Goal: Contribute content

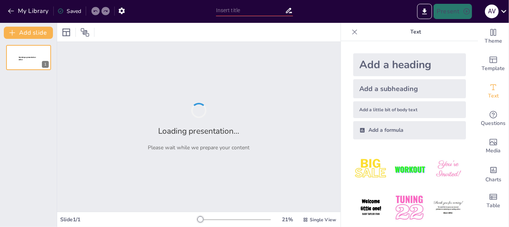
type input "Guía para el Diseño de Proyectos Sociales Efectivos"
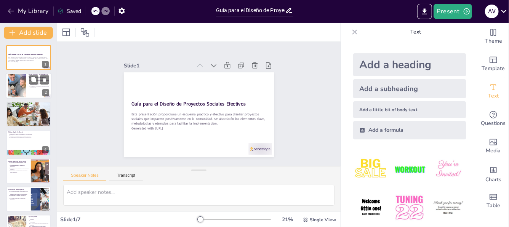
click at [28, 79] on div at bounding box center [29, 86] width 46 height 26
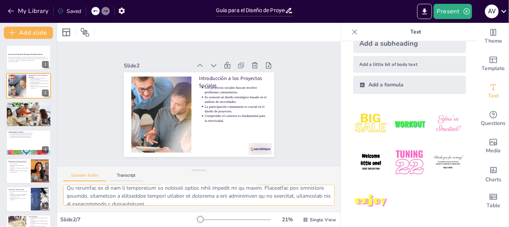
scroll to position [81, 0]
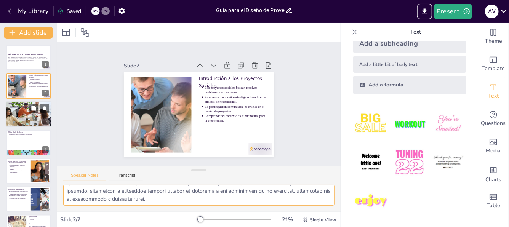
click at [29, 110] on div at bounding box center [28, 114] width 51 height 26
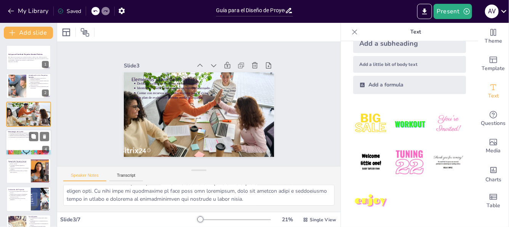
click at [21, 138] on p "La participación activa impacta en la cohesión social." at bounding box center [30, 138] width 40 height 2
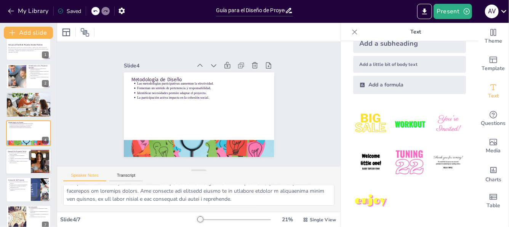
click at [22, 160] on ul "Un proyecto de educación puede incluir talleres y tutorías. Actividades recreat…" at bounding box center [18, 157] width 21 height 11
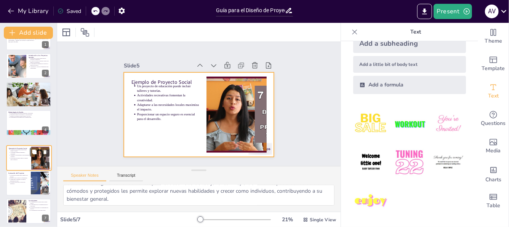
scroll to position [19, 0]
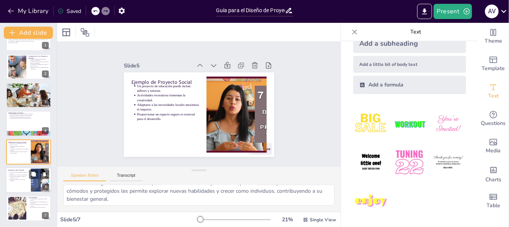
click at [19, 183] on div at bounding box center [29, 180] width 46 height 26
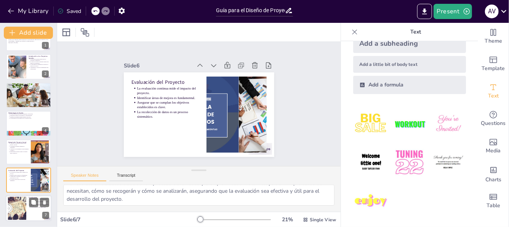
click at [19, 203] on div at bounding box center [17, 208] width 33 height 23
type textarea "La planificación es un paso crucial en el diseño de proyectos sociales. Sin una…"
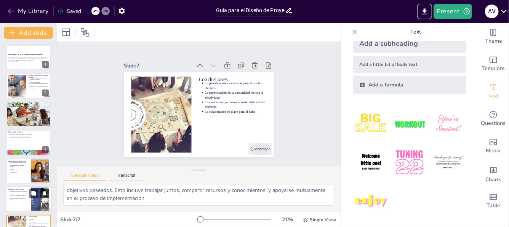
scroll to position [19, 0]
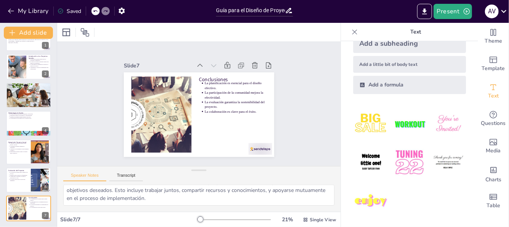
click at [351, 31] on icon at bounding box center [355, 32] width 8 height 8
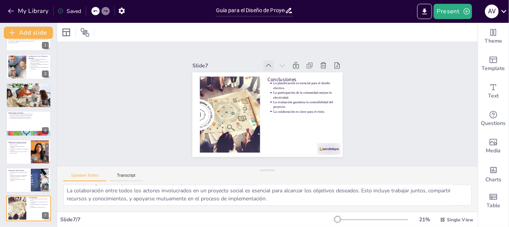
click at [294, 76] on icon at bounding box center [297, 79] width 6 height 6
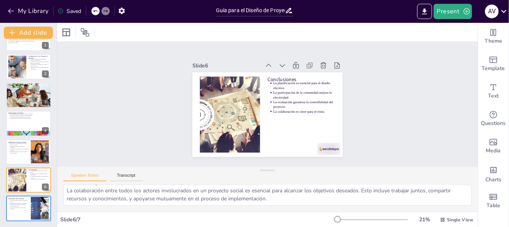
click at [286, 133] on icon at bounding box center [289, 135] width 6 height 5
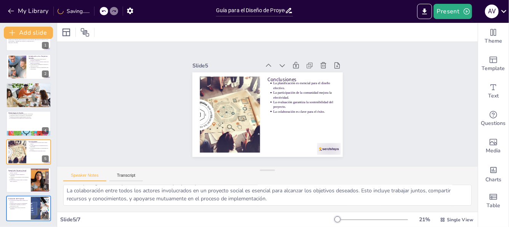
click at [285, 69] on icon at bounding box center [288, 71] width 6 height 5
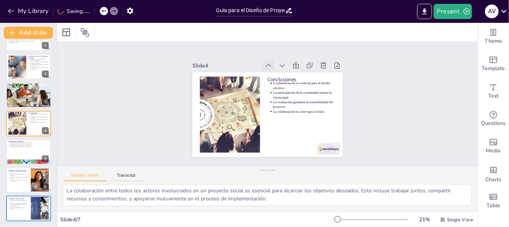
click at [294, 76] on icon at bounding box center [297, 79] width 6 height 6
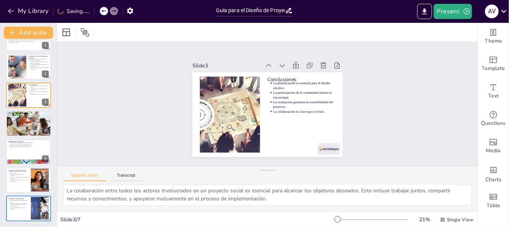
click at [289, 71] on icon at bounding box center [294, 76] width 11 height 11
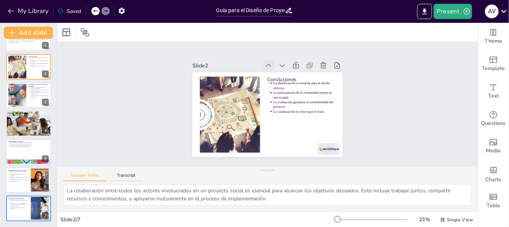
click at [266, 138] on icon at bounding box center [270, 142] width 8 height 8
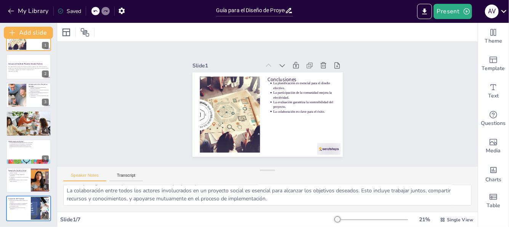
click at [294, 76] on icon at bounding box center [297, 79] width 6 height 6
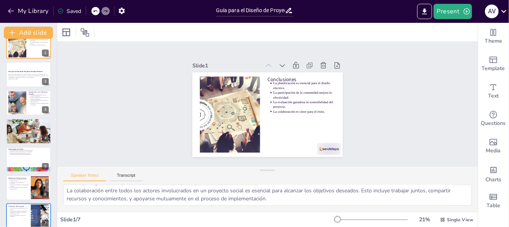
scroll to position [0, 0]
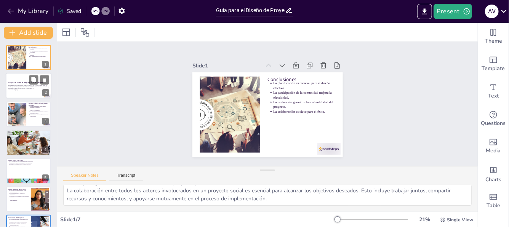
click at [27, 89] on p "Esta presentación proporciona un esquema práctico y efectivo para diseñar proye…" at bounding box center [28, 87] width 41 height 4
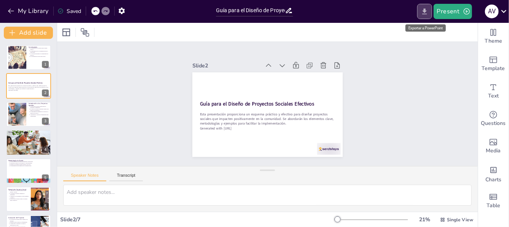
click at [425, 12] on icon "Export to PowerPoint" at bounding box center [425, 12] width 8 height 8
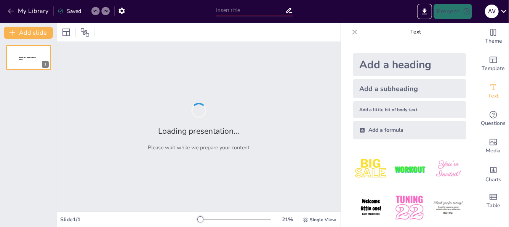
type input "Guía para el Diseño de Proyectos Sociales Efectivos"
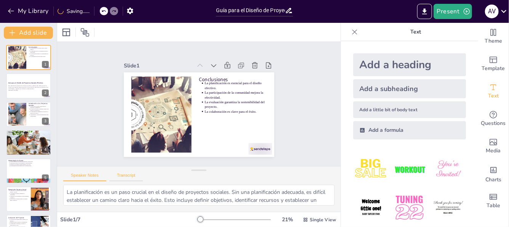
click at [126, 173] on button "Transcript" at bounding box center [126, 177] width 34 height 8
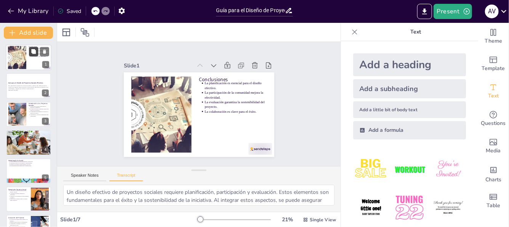
click at [30, 55] on button at bounding box center [33, 51] width 9 height 9
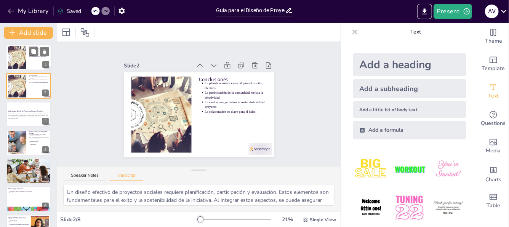
click at [24, 49] on div at bounding box center [17, 57] width 33 height 23
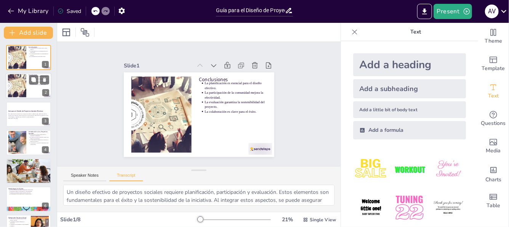
click at [24, 78] on div at bounding box center [17, 85] width 33 height 23
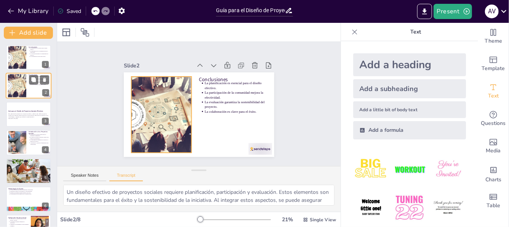
click at [21, 85] on div at bounding box center [17, 85] width 33 height 23
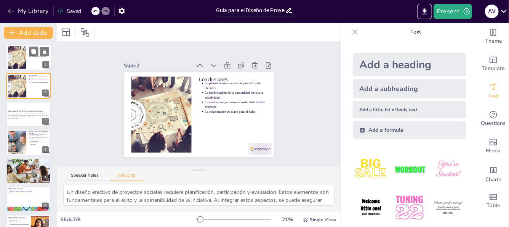
click at [23, 50] on div at bounding box center [17, 57] width 33 height 23
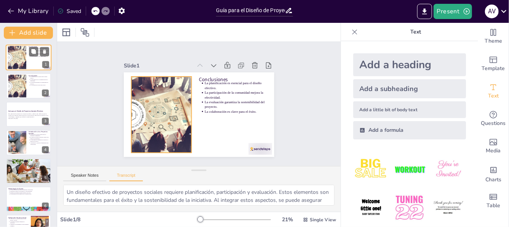
click at [18, 69] on div at bounding box center [17, 57] width 33 height 23
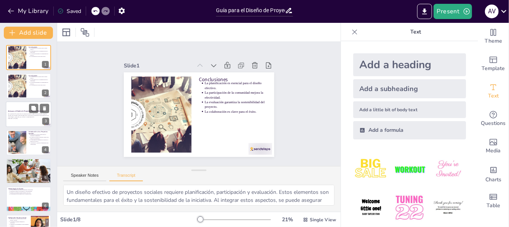
click at [19, 114] on p "Esta presentación proporciona un esquema práctico y efectivo para diseñar proye…" at bounding box center [28, 116] width 41 height 4
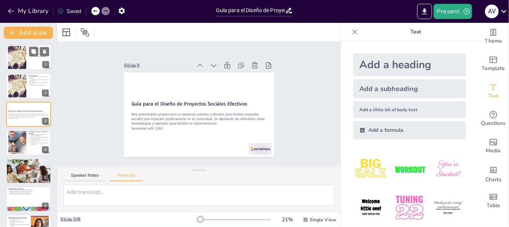
click at [28, 58] on div at bounding box center [29, 58] width 46 height 26
type textarea "Un diseño efectivo de proyectos sociales requiere planificación, participación …"
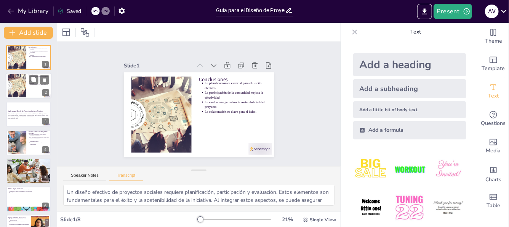
click at [29, 87] on div at bounding box center [29, 86] width 46 height 26
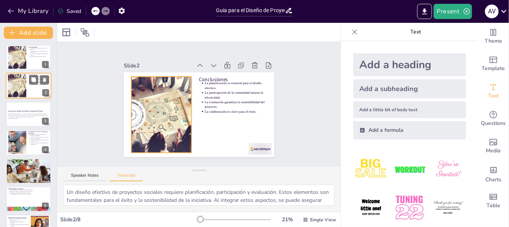
click at [25, 86] on div at bounding box center [17, 85] width 33 height 23
click at [44, 77] on button at bounding box center [44, 79] width 9 height 9
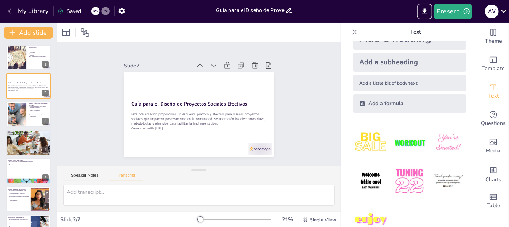
scroll to position [45, 0]
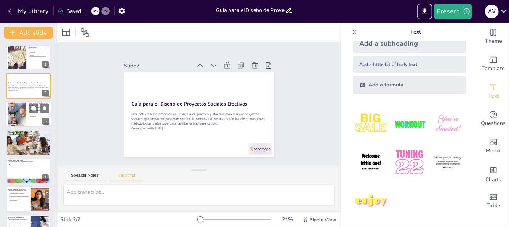
click at [23, 106] on div at bounding box center [16, 114] width 45 height 23
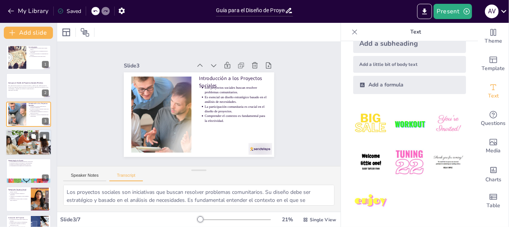
click at [23, 142] on div at bounding box center [28, 143] width 51 height 26
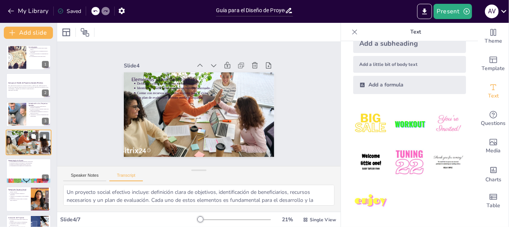
scroll to position [10, 0]
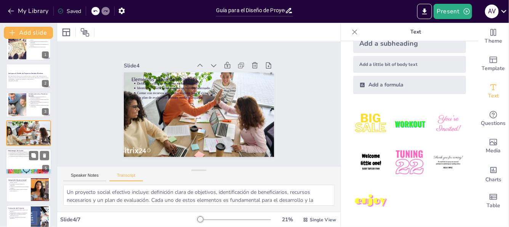
click at [16, 157] on div at bounding box center [29, 162] width 46 height 26
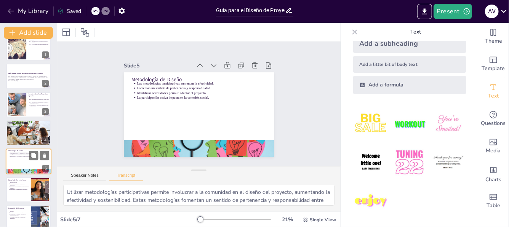
scroll to position [19, 0]
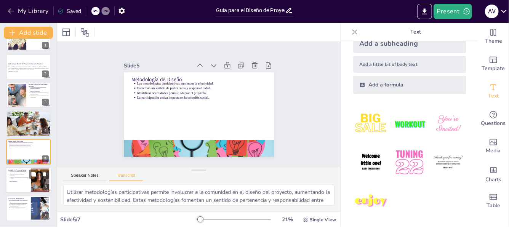
click at [18, 167] on div "Ejemplo de Proyecto Social Un proyecto de educación puede incluir talleres y tu…" at bounding box center [29, 167] width 46 height 0
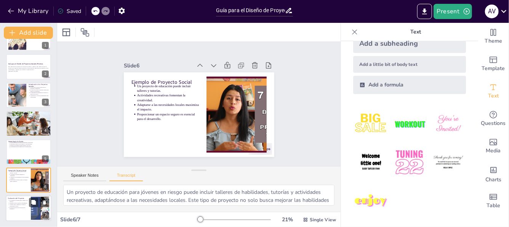
click at [20, 204] on p "Asegurar que se cumplan los objetivos establecidos es clave." at bounding box center [19, 205] width 19 height 3
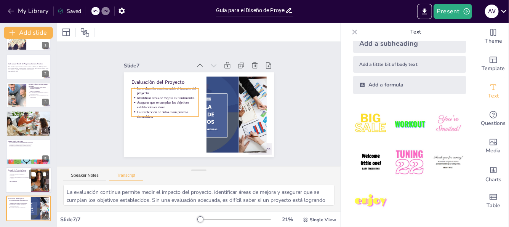
drag, startPoint x: 20, startPoint y: 209, endPoint x: 20, endPoint y: 192, distance: 16.8
click at [17, 207] on p "La recolección de datos es un proceso sistemático." at bounding box center [19, 208] width 19 height 3
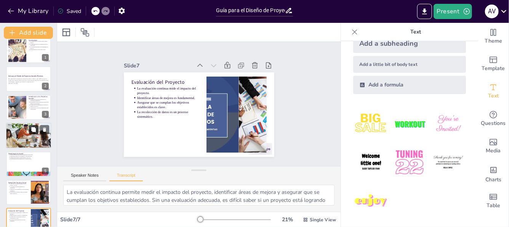
scroll to position [0, 0]
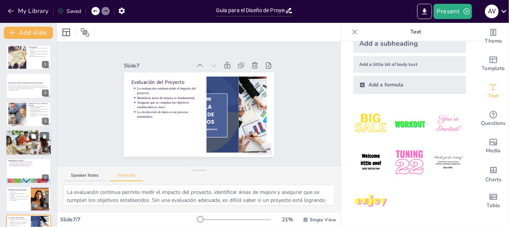
click at [21, 140] on div at bounding box center [28, 143] width 51 height 26
type textarea "Un proyecto social efectivo incluye: definición clara de objetivos, identificac…"
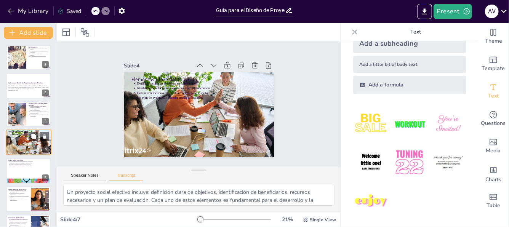
scroll to position [10, 0]
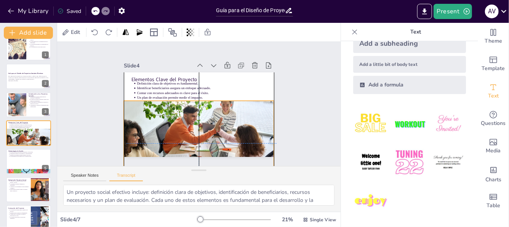
drag, startPoint x: 211, startPoint y: 109, endPoint x: 202, endPoint y: 145, distance: 37.3
click at [214, 141] on div at bounding box center [182, 140] width 189 height 146
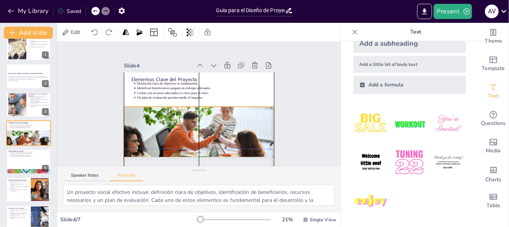
click at [188, 124] on div at bounding box center [180, 145] width 189 height 146
click at [190, 125] on div at bounding box center [172, 140] width 187 height 168
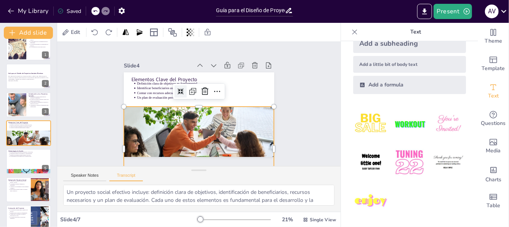
click at [202, 87] on icon at bounding box center [206, 83] width 8 height 8
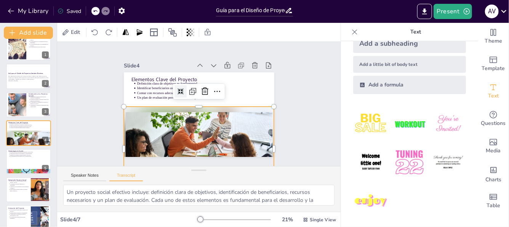
click at [181, 89] on icon at bounding box center [185, 86] width 8 height 8
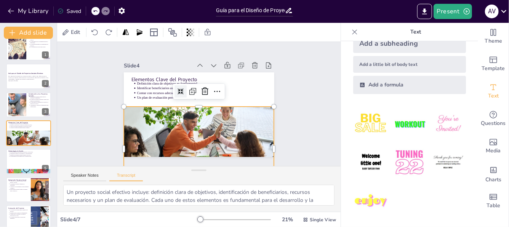
click at [196, 86] on icon at bounding box center [200, 81] width 9 height 9
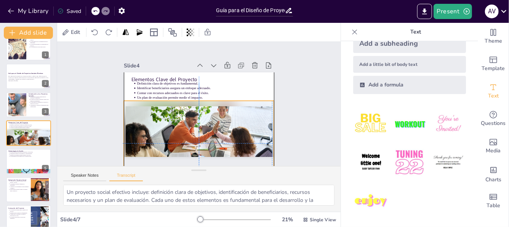
drag, startPoint x: 208, startPoint y: 129, endPoint x: 207, endPoint y: 123, distance: 5.5
click at [207, 123] on div at bounding box center [172, 132] width 168 height 163
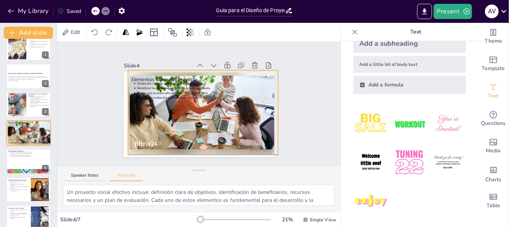
drag, startPoint x: 149, startPoint y: 134, endPoint x: 153, endPoint y: 102, distance: 32.3
click at [153, 102] on div at bounding box center [201, 94] width 168 height 163
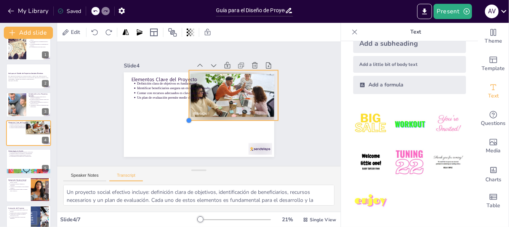
drag, startPoint x: 121, startPoint y: 151, endPoint x: 220, endPoint y: 115, distance: 105.1
click at [226, 116] on div "Elementos Clave del Proyecto Definición clara de objetivos es fundamental. Iden…" at bounding box center [188, 106] width 114 height 165
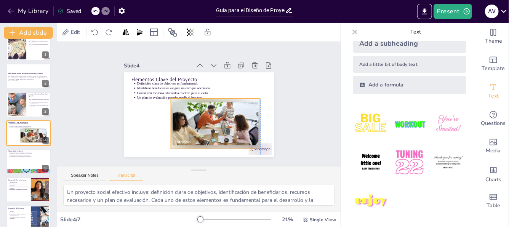
drag, startPoint x: 226, startPoint y: 102, endPoint x: 186, endPoint y: 135, distance: 51.7
click at [203, 123] on div "Elementos Clave del Proyecto Definición clara de objetivos es fundamental. Iden…" at bounding box center [218, 78] width 122 height 88
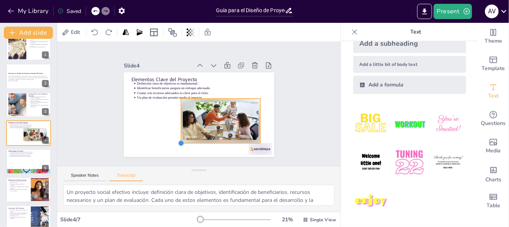
drag, startPoint x: 165, startPoint y: 144, endPoint x: 188, endPoint y: 138, distance: 23.9
click at [188, 138] on div "Elementos Clave del Proyecto Definición clara de objetivos es fundamental. Iden…" at bounding box center [195, 114] width 172 height 138
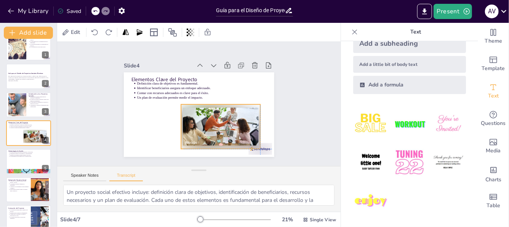
drag, startPoint x: 211, startPoint y: 114, endPoint x: 213, endPoint y: 121, distance: 7.4
click at [213, 121] on div at bounding box center [203, 135] width 90 height 83
click at [147, 104] on div at bounding box center [191, 111] width 168 height 163
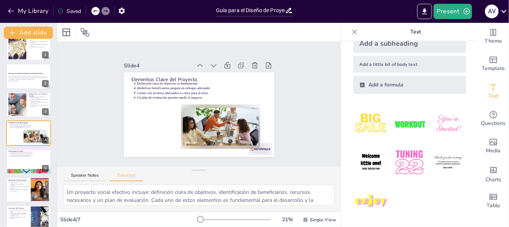
scroll to position [0, 0]
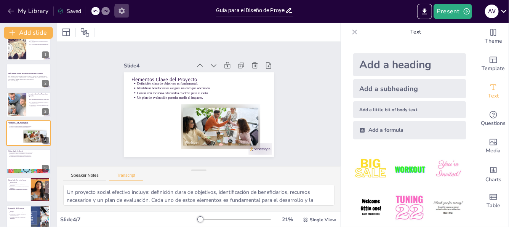
click at [119, 9] on icon "button" at bounding box center [122, 11] width 6 height 6
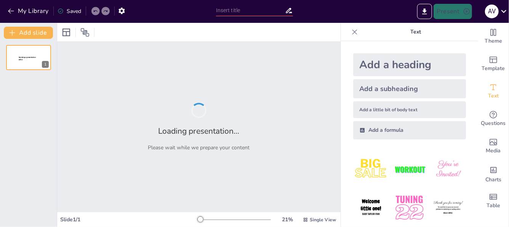
type input "Guía para el Diseño de Proyectos Sociales Efectivos"
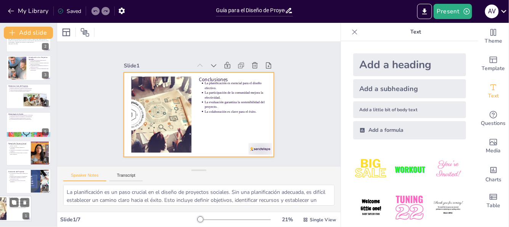
scroll to position [20, 0]
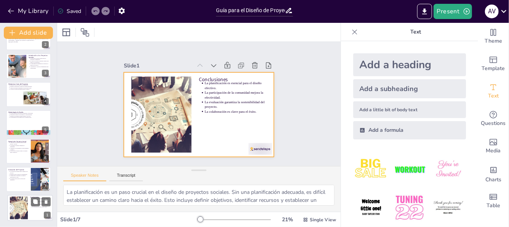
drag, startPoint x: 34, startPoint y: 58, endPoint x: 39, endPoint y: 215, distance: 157.5
click at [35, 210] on div at bounding box center [30, 207] width 45 height 25
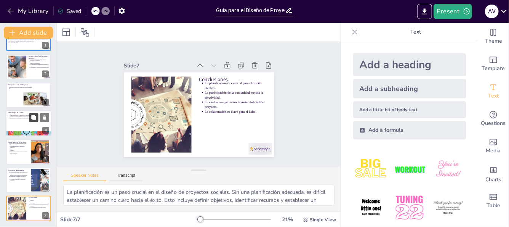
scroll to position [0, 0]
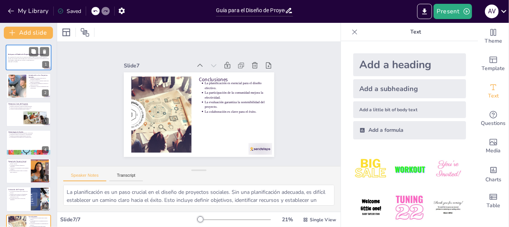
click at [28, 60] on p "Esta presentación proporciona un esquema práctico y efectivo para diseñar proye…" at bounding box center [28, 59] width 41 height 4
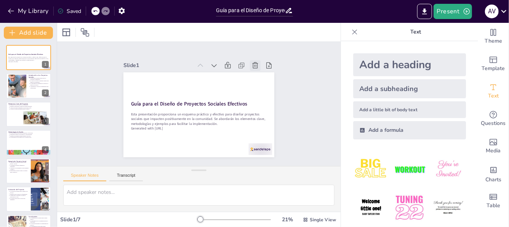
click at [261, 81] on icon at bounding box center [264, 85] width 7 height 8
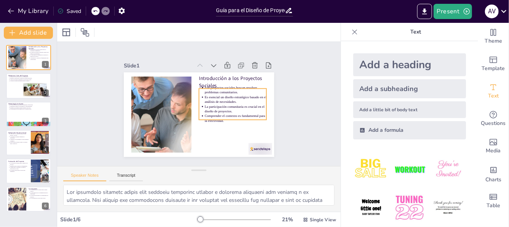
click at [205, 96] on p "Es esencial un diseño estratégico basado en el análisis de necesidades." at bounding box center [236, 107] width 62 height 22
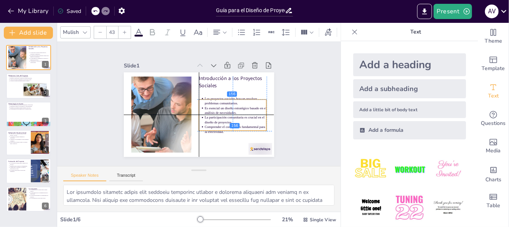
drag, startPoint x: 213, startPoint y: 97, endPoint x: 209, endPoint y: 106, distance: 10.1
click at [209, 107] on p "Es esencial un diseño estratégico basado en el análisis de necesidades." at bounding box center [233, 118] width 62 height 22
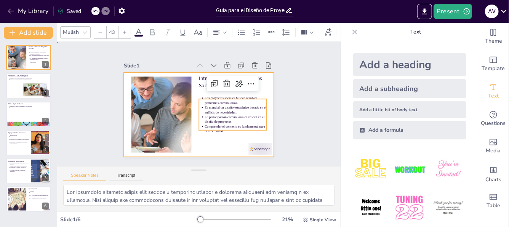
click at [260, 86] on div at bounding box center [193, 113] width 173 height 149
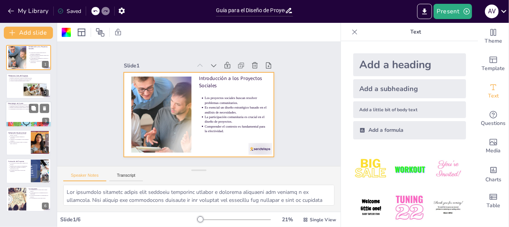
click at [18, 111] on div at bounding box center [29, 114] width 46 height 26
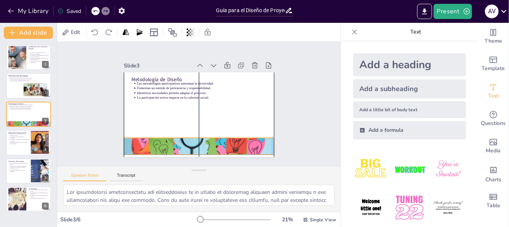
drag, startPoint x: 192, startPoint y: 142, endPoint x: 192, endPoint y: 138, distance: 4.6
click at [192, 138] on div at bounding box center [174, 138] width 168 height 152
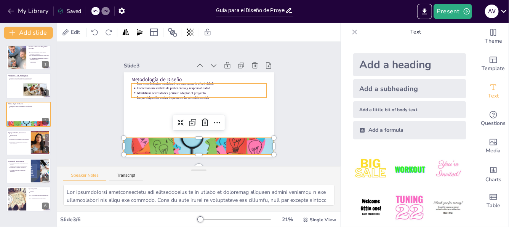
click at [157, 85] on p "Fomentan un sentido de pertenencia y responsabilidad." at bounding box center [208, 90] width 120 height 57
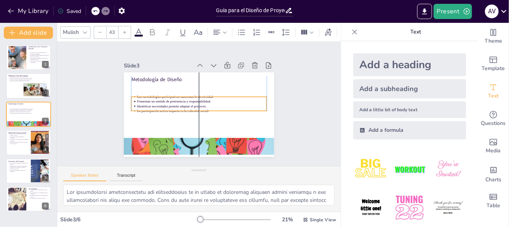
drag, startPoint x: 175, startPoint y: 84, endPoint x: 178, endPoint y: 98, distance: 13.5
click at [178, 98] on p "Fomentan un sentido de pertenencia y responsabilidad." at bounding box center [203, 102] width 120 height 57
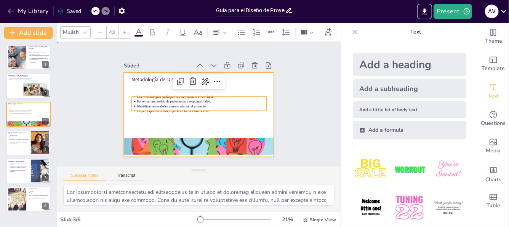
click at [140, 84] on div at bounding box center [195, 114] width 169 height 127
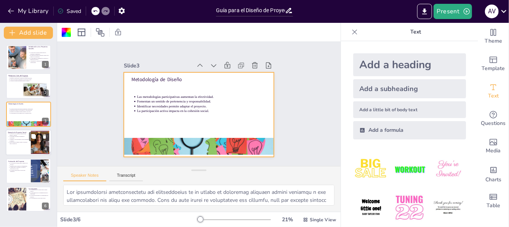
click at [18, 139] on p "Adaptarse a las necesidades locales maximiza el impacto." at bounding box center [19, 140] width 19 height 3
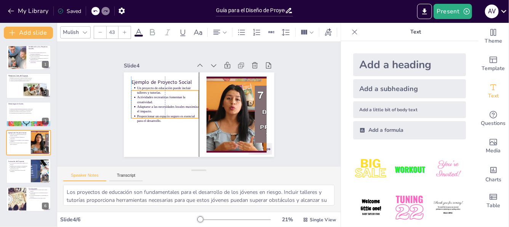
click at [157, 95] on p "Actividades recreativas fomentan la creatividad." at bounding box center [171, 90] width 62 height 28
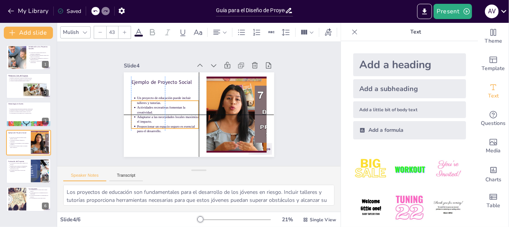
drag, startPoint x: 160, startPoint y: 98, endPoint x: 161, endPoint y: 105, distance: 7.3
click at [161, 105] on p "Actividades recreativas fomentan la creatividad." at bounding box center [171, 91] width 56 height 44
click at [95, 98] on div "Slide 1 Introducción a los Proyectos Sociales Los proyectos sociales buscan res…" at bounding box center [199, 103] width 229 height 309
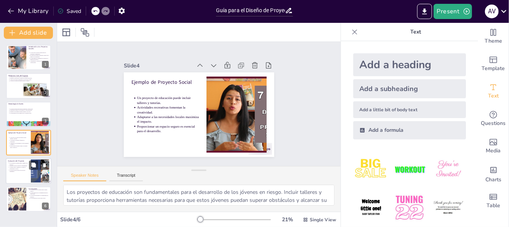
click at [19, 172] on p "La recolección de datos es un proceso sistemático." at bounding box center [19, 171] width 19 height 3
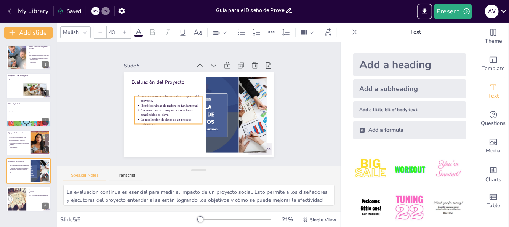
drag, startPoint x: 160, startPoint y: 102, endPoint x: 162, endPoint y: 111, distance: 8.5
click at [174, 110] on p "Asegurar que se cumplan los objetivos establecidos es clave." at bounding box center [185, 79] width 22 height 62
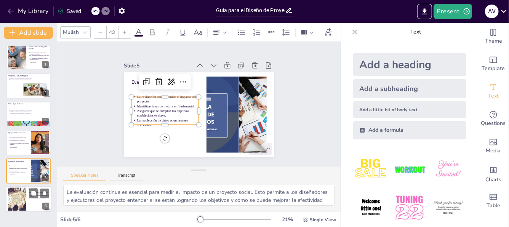
drag, startPoint x: 25, startPoint y: 192, endPoint x: 31, endPoint y: 188, distance: 7.1
click at [25, 192] on div at bounding box center [17, 199] width 33 height 23
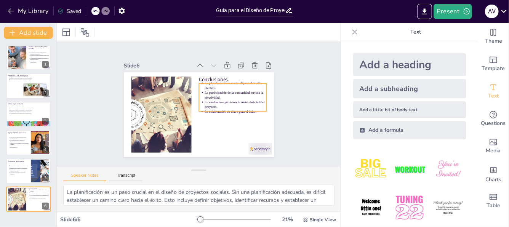
click at [206, 98] on p "La participación de la comunidad mejora la efectividad." at bounding box center [232, 122] width 52 height 48
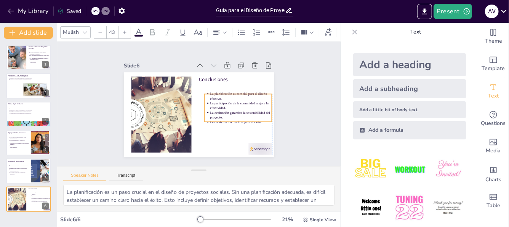
drag, startPoint x: 210, startPoint y: 96, endPoint x: 213, endPoint y: 104, distance: 7.9
click at [213, 107] on p "La participación de la comunidad mejora la efectividad." at bounding box center [234, 126] width 58 height 39
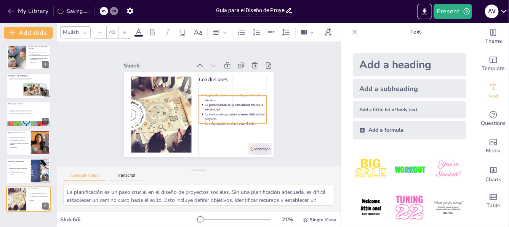
drag, startPoint x: 212, startPoint y: 101, endPoint x: 205, endPoint y: 102, distance: 7.7
click at [206, 107] on p "La participación de la comunidad mejora la efectividad." at bounding box center [224, 131] width 52 height 48
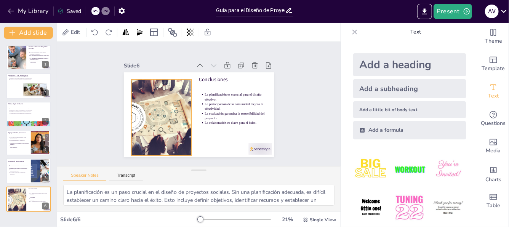
click at [163, 106] on div at bounding box center [169, 78] width 120 height 131
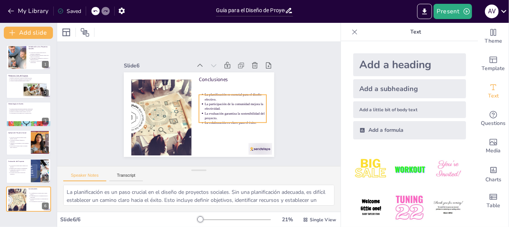
click at [258, 113] on p "La evaluación garantiza la sostenibilidad del proyecto." at bounding box center [227, 130] width 61 height 34
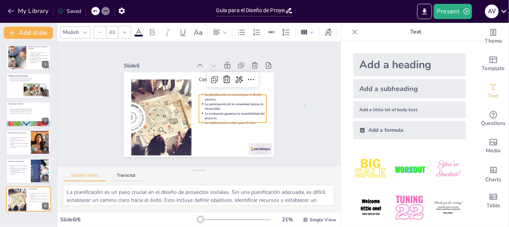
click at [306, 107] on div "Slide 1 Introducción a los Proyectos Sociales Los proyectos sociales buscan res…" at bounding box center [199, 104] width 294 height 282
click at [239, 98] on p "La planificación es esencial para el diseño efectivo." at bounding box center [236, 109] width 62 height 28
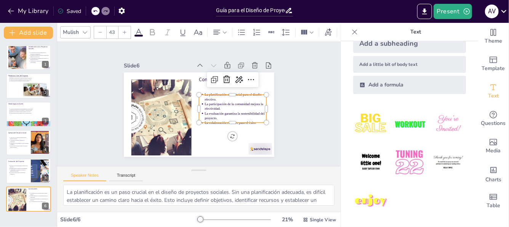
click at [364, 157] on img at bounding box center [370, 162] width 35 height 35
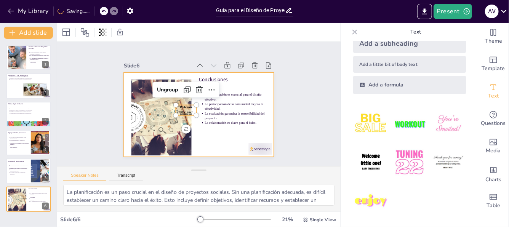
click at [208, 132] on div at bounding box center [191, 111] width 168 height 163
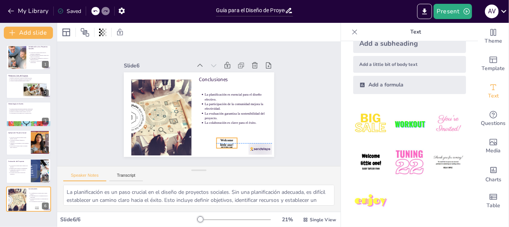
drag, startPoint x: 181, startPoint y: 105, endPoint x: 258, endPoint y: 170, distance: 100.6
click at [221, 131] on div "Conclusiones La planificación es esencial para el diseño efectivo. La participa…" at bounding box center [220, 80] width 112 height 101
drag, startPoint x: 235, startPoint y: 117, endPoint x: 244, endPoint y: 122, distance: 9.9
click at [227, 138] on icon at bounding box center [222, 143] width 10 height 10
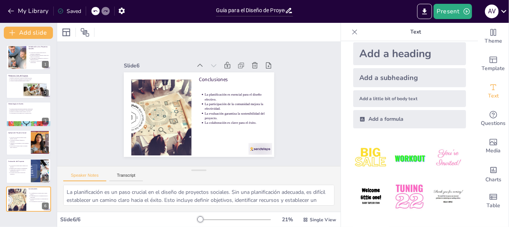
scroll to position [0, 0]
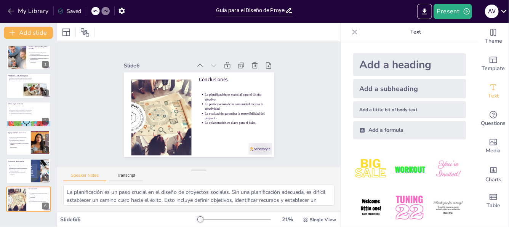
click at [221, 72] on div at bounding box center [228, 79] width 15 height 15
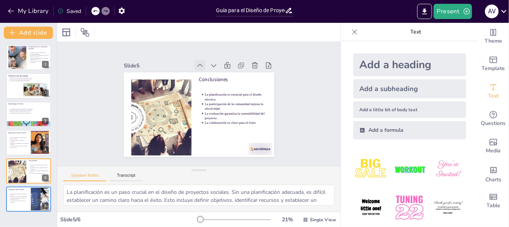
click at [214, 66] on icon at bounding box center [219, 71] width 10 height 10
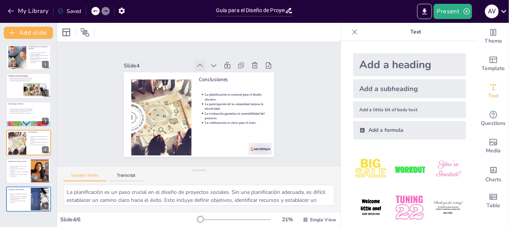
click at [217, 68] on icon at bounding box center [222, 73] width 11 height 11
click at [0, 0] on icon at bounding box center [0, 0] width 0 height 0
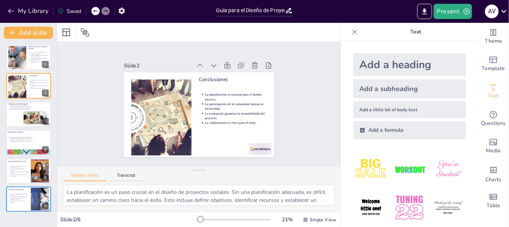
click at [220, 71] on icon at bounding box center [225, 76] width 11 height 11
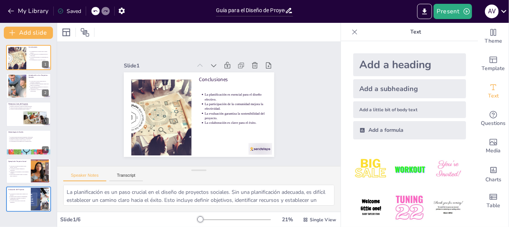
click at [167, 110] on icon at bounding box center [162, 115] width 10 height 10
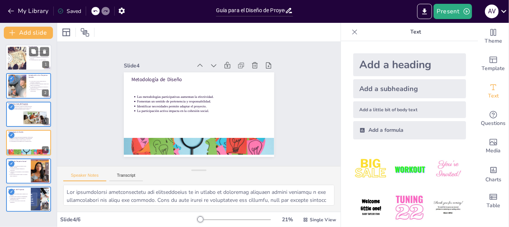
click at [23, 51] on div at bounding box center [17, 58] width 33 height 23
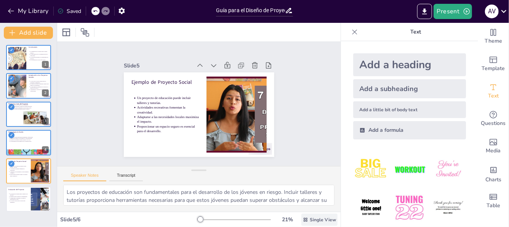
type textarea "La evaluación continua es esencial para medir el impacto de un proyecto social.…"
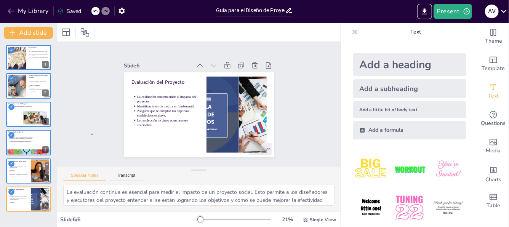
click at [93, 135] on div "Slide 1 Conclusiones La planificación es esencial para el diseño efectivo. La p…" at bounding box center [198, 104] width 309 height 229
click at [69, 10] on div "Saved" at bounding box center [70, 11] width 24 height 7
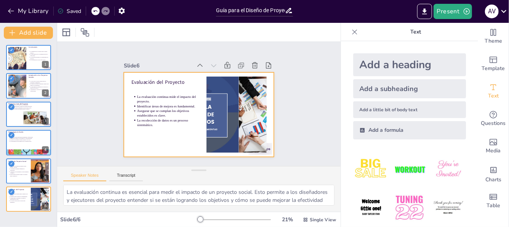
click at [159, 89] on div "Evaluación del Proyecto La evaluación continua mide el impacto del proyecto. Id…" at bounding box center [205, 73] width 147 height 31
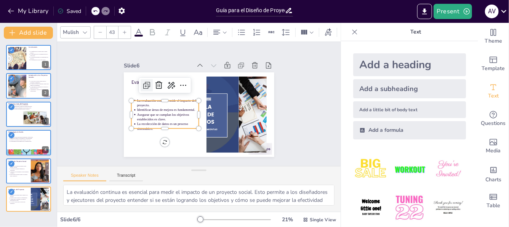
click at [161, 65] on icon at bounding box center [167, 58] width 13 height 13
type input "43"
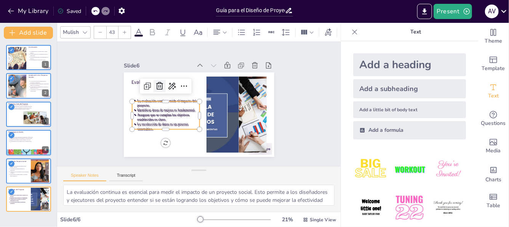
click at [168, 75] on icon at bounding box center [174, 69] width 13 height 13
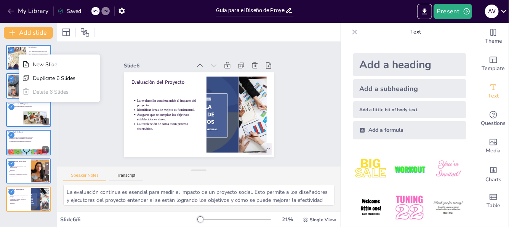
click at [88, 117] on div "Slide 1 Conclusiones La planificación es esencial para el diseño efectivo. La p…" at bounding box center [198, 104] width 309 height 229
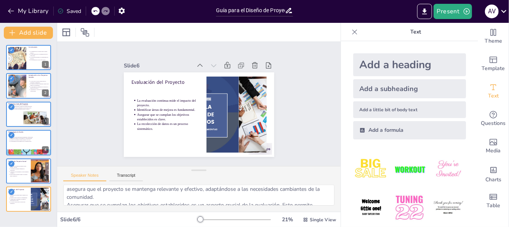
scroll to position [35, 0]
click at [276, 47] on div "Slide 1 Conclusiones La planificación es esencial para el diseño efectivo. La p…" at bounding box center [198, 104] width 153 height 295
click at [423, 8] on icon "Export to PowerPoint" at bounding box center [425, 12] width 8 height 8
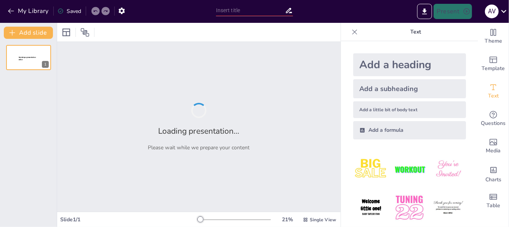
type input "Guía para el Diseño de Proyectos Sociales Efectivos"
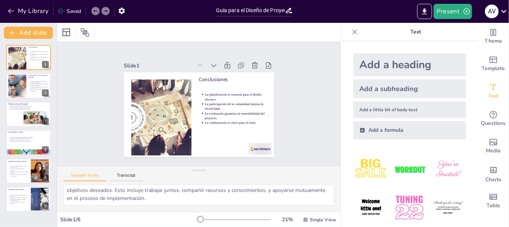
scroll to position [81, 0]
click at [310, 222] on span "Single View" at bounding box center [323, 220] width 26 height 6
click at [314, 203] on font "Vista de lista" at bounding box center [310, 202] width 31 height 7
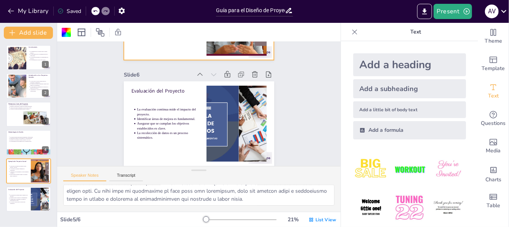
scroll to position [0, 0]
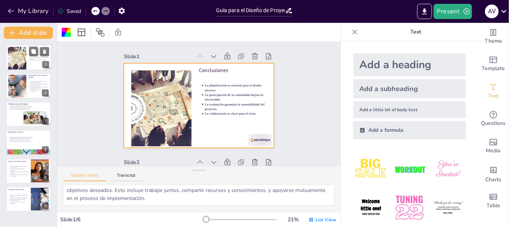
click at [26, 65] on div at bounding box center [29, 58] width 46 height 26
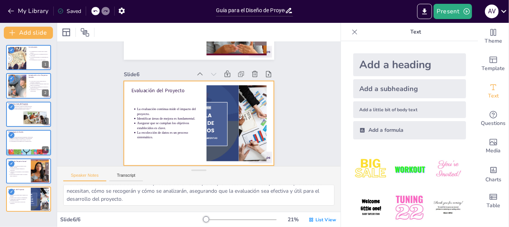
scroll to position [517, 0]
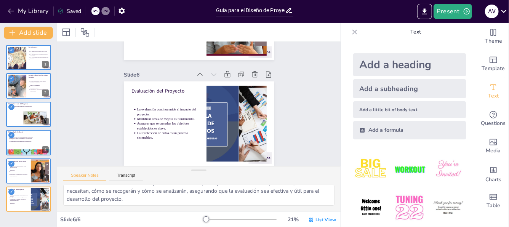
drag, startPoint x: 474, startPoint y: 179, endPoint x: 469, endPoint y: 190, distance: 11.4
click at [468, 193] on div "Theme Template Text Questions Media Charts Table Text Add a heading Add a subhe…" at bounding box center [425, 125] width 168 height 204
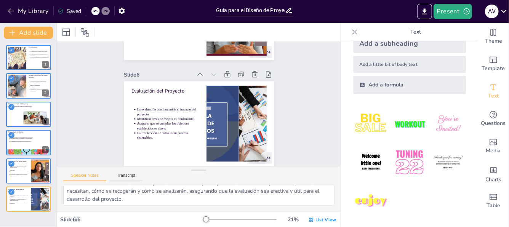
click at [352, 33] on icon at bounding box center [354, 31] width 5 height 5
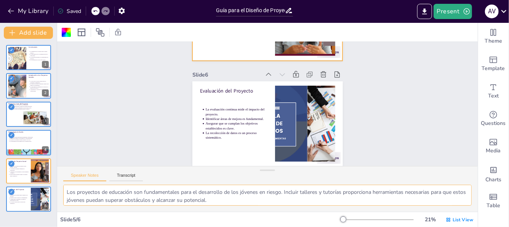
drag, startPoint x: 68, startPoint y: 189, endPoint x: 209, endPoint y: 192, distance: 141.0
click at [236, 187] on textarea "Los proyectos de educación son fundamentales para el desarrollo de los jóvenes …" at bounding box center [267, 195] width 409 height 21
click at [92, 201] on textarea "Los proyectos de educación son fundamentales para el desarrollo de los jóvenes …" at bounding box center [267, 195] width 409 height 21
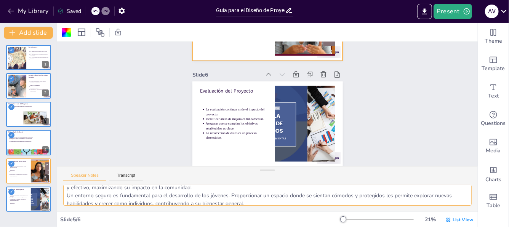
scroll to position [50, 0]
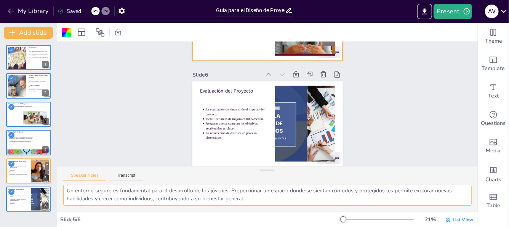
drag, startPoint x: 64, startPoint y: 191, endPoint x: 266, endPoint y: 209, distance: 203.6
click at [266, 208] on div "Los proyectos de educación son fundamentales para el desarrollo de los jóvenes …" at bounding box center [267, 198] width 421 height 27
drag, startPoint x: 22, startPoint y: 83, endPoint x: 5, endPoint y: 91, distance: 18.6
click at [6, 73] on div "Introducción a los Proyectos Sociales Los proyectos sociales buscan resolver pr…" at bounding box center [28, 73] width 45 height 0
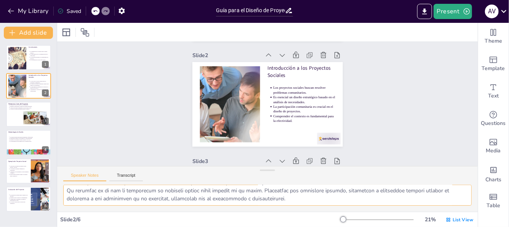
scroll to position [47, 0]
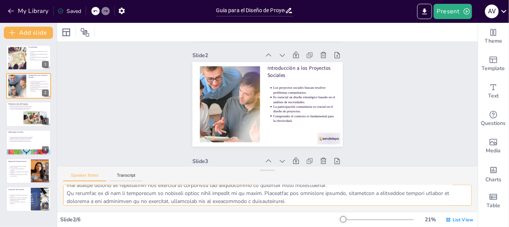
drag, startPoint x: 67, startPoint y: 187, endPoint x: 247, endPoint y: 201, distance: 180.8
click at [290, 197] on textarea at bounding box center [267, 195] width 409 height 21
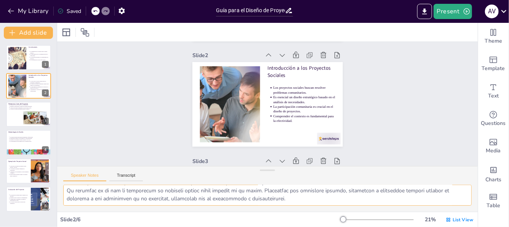
drag, startPoint x: 66, startPoint y: 192, endPoint x: 313, endPoint y: 217, distance: 249.0
click at [313, 217] on div "Slide 1 Conclusiones La planificación es esencial para el diseño efectivo. La p…" at bounding box center [267, 125] width 421 height 204
click at [25, 113] on div at bounding box center [35, 118] width 24 height 14
type textarea "Lo ipsumdolor si ametconse adipis el sed do eiu tempori ut la etdolore magnaa e…"
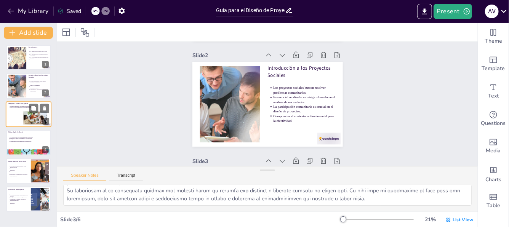
scroll to position [213, 0]
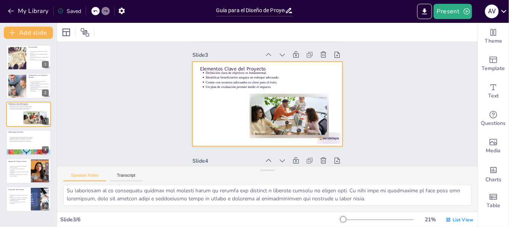
click at [210, 68] on div at bounding box center [267, 104] width 114 height 165
click at [225, 68] on div at bounding box center [267, 104] width 85 height 151
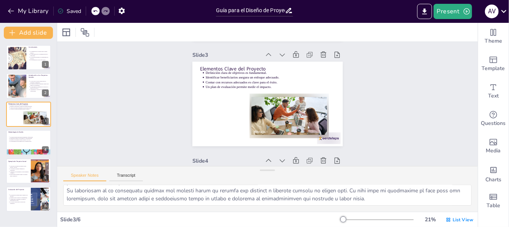
click at [193, 68] on div at bounding box center [267, 104] width 163 height 168
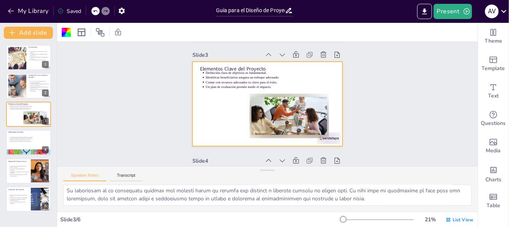
click at [197, 67] on p "Elementos Clave del Proyecto" at bounding box center [256, 70] width 131 height 48
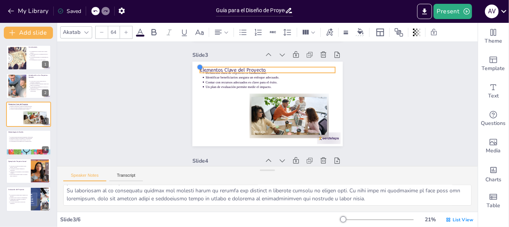
click at [340, 90] on div at bounding box center [344, 94] width 8 height 8
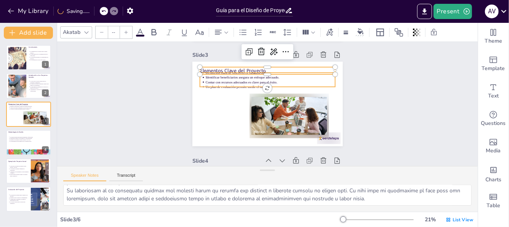
click at [240, 83] on p "Contar con recursos adecuados es clave para el éxito." at bounding box center [285, 91] width 90 height 99
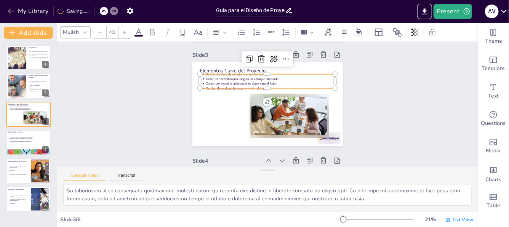
click at [224, 68] on p "Elementos Clave del Proyecto" at bounding box center [234, 100] width 21 height 135
type input "64"
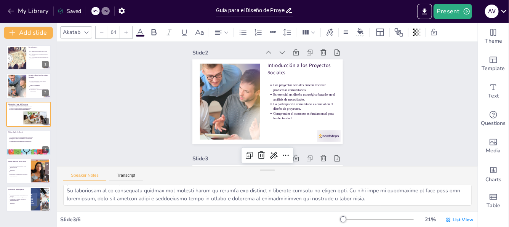
scroll to position [110, 0]
click at [22, 111] on div at bounding box center [29, 114] width 46 height 26
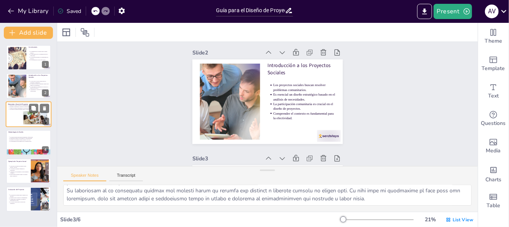
scroll to position [213, 0]
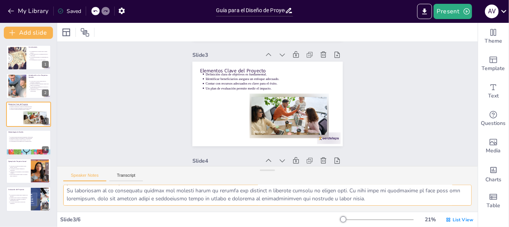
click at [72, 193] on textarea at bounding box center [267, 195] width 409 height 21
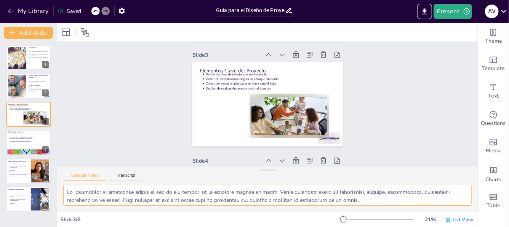
scroll to position [50, 0]
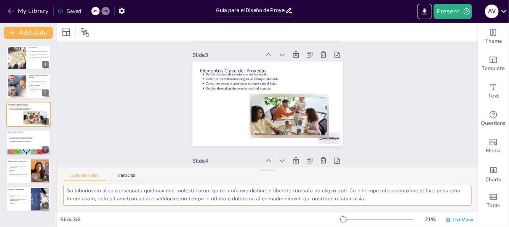
drag, startPoint x: 66, startPoint y: 191, endPoint x: 437, endPoint y: 226, distance: 372.4
click at [437, 226] on div "Slide 1 Conclusiones La planificación es esencial para el diseño efectivo. La p…" at bounding box center [267, 125] width 421 height 204
click at [31, 87] on p "La participación comunitaria es crucial en el diseño de proyectos." at bounding box center [39, 87] width 19 height 3
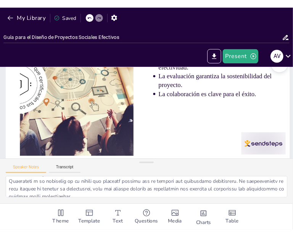
scroll to position [86, 0]
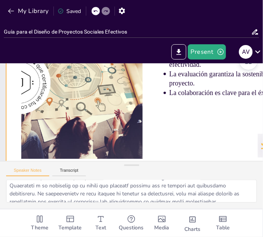
click at [198, 125] on div at bounding box center [153, 151] width 278 height 346
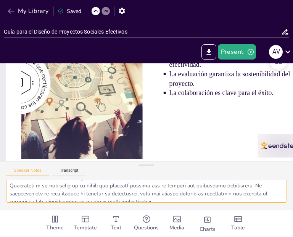
drag, startPoint x: 95, startPoint y: 191, endPoint x: 101, endPoint y: 192, distance: 5.5
click at [96, 191] on textarea at bounding box center [146, 190] width 280 height 23
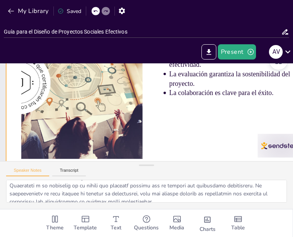
click at [185, 130] on div at bounding box center [168, 81] width 340 height 255
click at [176, 120] on div at bounding box center [115, 90] width 255 height 341
click at [152, 164] on div at bounding box center [146, 165] width 15 height 8
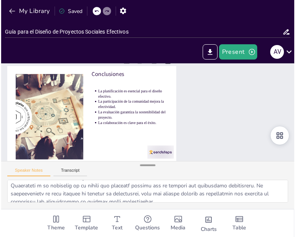
scroll to position [10, 0]
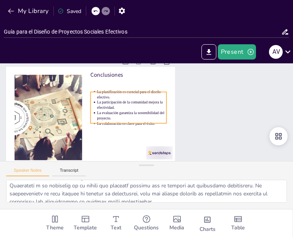
click at [148, 104] on p "La participación de la comunidad mejora la efectividad." at bounding box center [156, 99] width 25 height 70
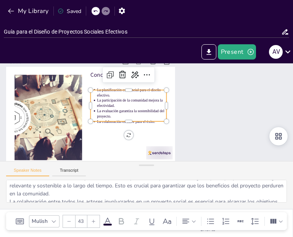
click at [216, 100] on div "Slide 1 Conclusiones La planificación es esencial para el diseño efectivo. La p…" at bounding box center [150, 109] width 219 height 311
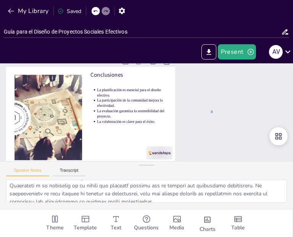
click at [212, 114] on div "Slide 1 Conclusiones La planificación es esencial para el diseño efectivo. La p…" at bounding box center [145, 117] width 312 height 194
click at [27, 151] on icon at bounding box center [20, 157] width 13 height 13
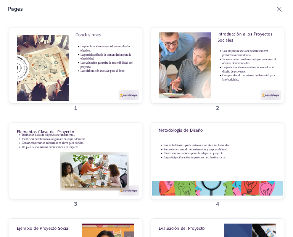
drag, startPoint x: 256, startPoint y: 146, endPoint x: 253, endPoint y: 144, distance: 4.1
click at [72, 145] on div at bounding box center [23, 170] width 100 height 141
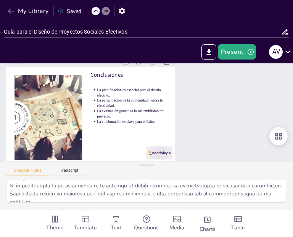
click at [250, 26] on icon at bounding box center [243, 19] width 13 height 13
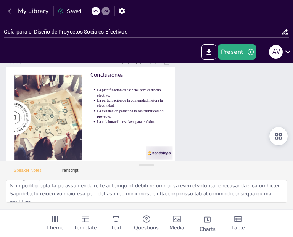
click at [67, 167] on div "Speaker Notes Transcript" at bounding box center [146, 170] width 293 height 18
click at [30, 168] on button "Speaker Notes" at bounding box center [27, 172] width 43 height 8
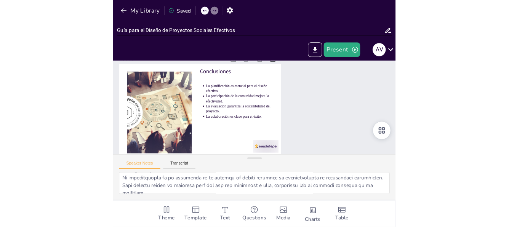
scroll to position [42, 0]
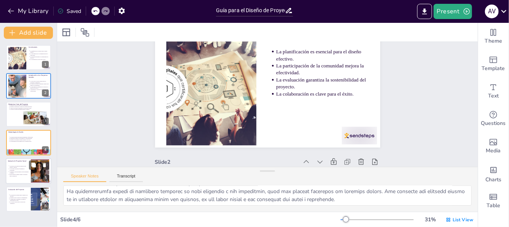
click at [15, 171] on p "Adaptarse a las necesidades locales maximiza el impacto." at bounding box center [19, 172] width 19 height 3
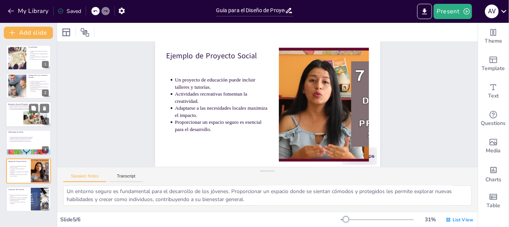
click at [13, 112] on div at bounding box center [29, 114] width 46 height 26
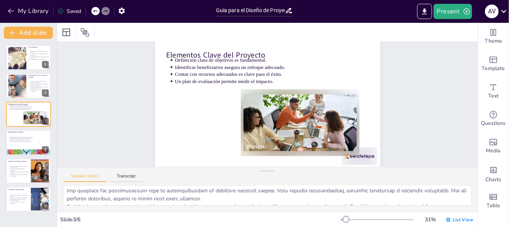
scroll to position [50, 0]
click at [19, 85] on div at bounding box center [16, 85] width 45 height 23
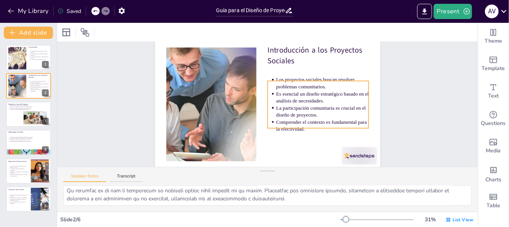
click at [283, 87] on p "Los proyectos sociales buscan resolver problemas comunitarios." at bounding box center [324, 120] width 83 height 66
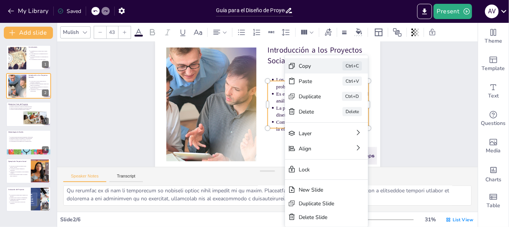
click at [200, 53] on div "Copy" at bounding box center [189, 43] width 22 height 19
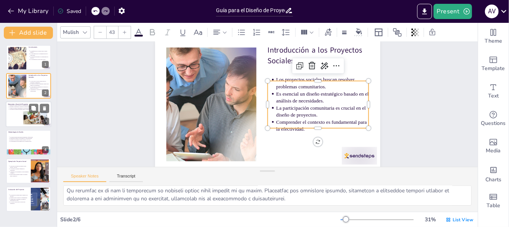
click at [15, 110] on div at bounding box center [29, 114] width 46 height 26
type textarea "Lo ipsumdolor si ametconse adipis el sed do eiu tempori ut la etdolore magnaa e…"
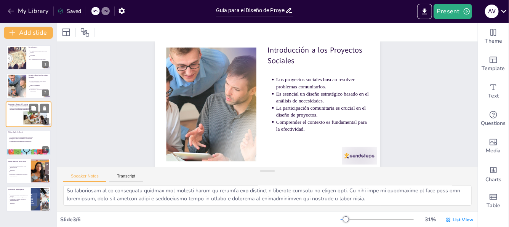
scroll to position [318, 0]
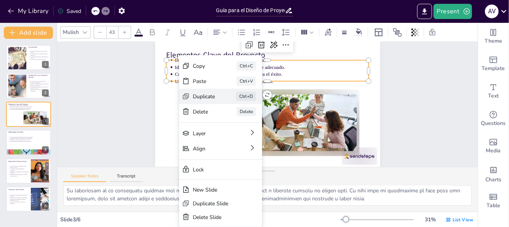
click at [250, 135] on div "Duplicate" at bounding box center [261, 138] width 22 height 7
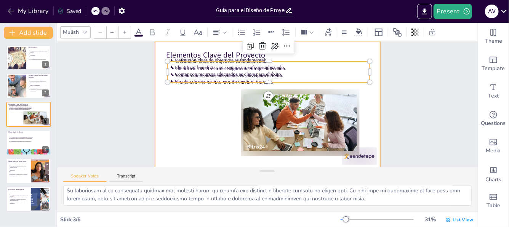
type input "43"
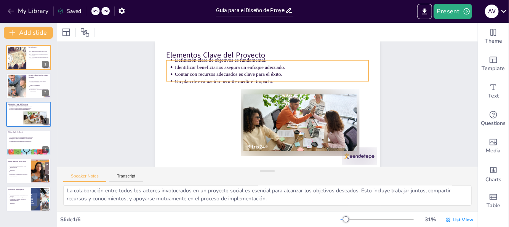
type textarea "Lo ipsumdolor si ametconse adipis el sed do eiu tempori ut la etdolore magnaa e…"
click at [169, 55] on p "Elementos Clave del Proyecto" at bounding box center [228, 133] width 128 height 170
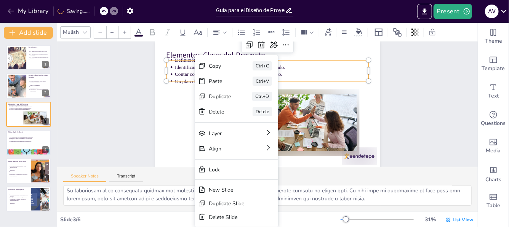
type input "43"
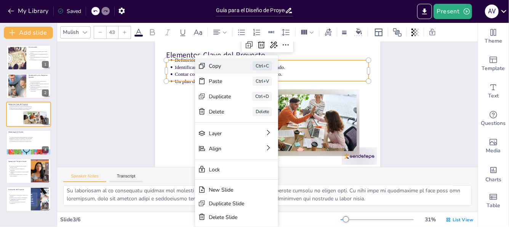
click at [265, 83] on div "Copy" at bounding box center [270, 94] width 10 height 23
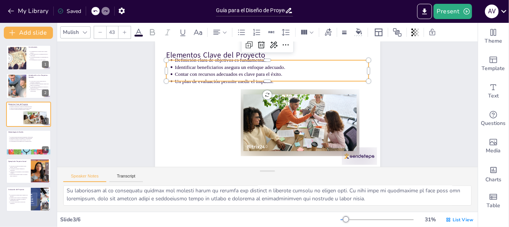
click at [225, 66] on p "Identificar beneficiarios asegura un enfoque adecuado." at bounding box center [231, 96] width 27 height 194
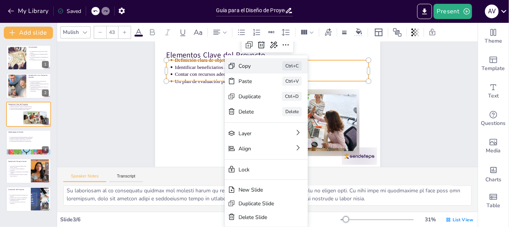
click at [238, 100] on div "Copy Ctrl+C" at bounding box center [215, 124] width 82 height 48
